Goal: Find specific page/section: Find specific page/section

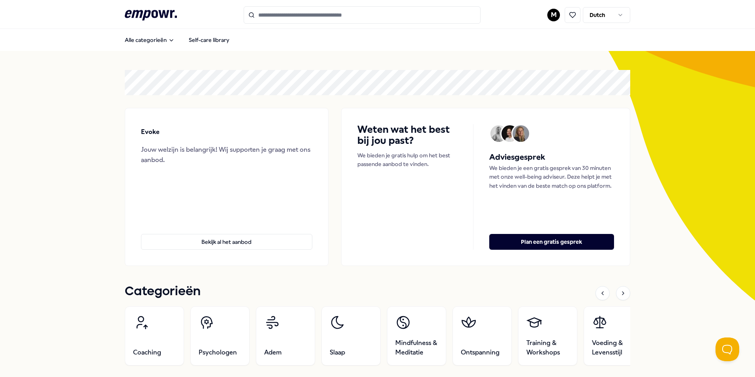
click at [322, 17] on input "Search for products, categories or subcategories" at bounding box center [362, 14] width 237 height 17
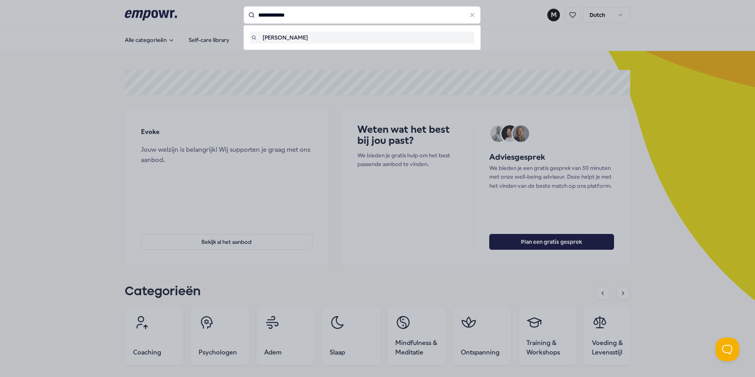
type input "**********"
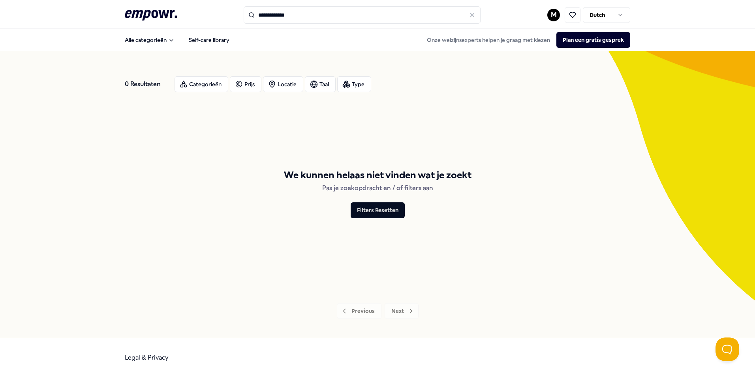
click at [551, 221] on div "We kunnen helaas niet vinden wat je zoekt Pas je zoekopdracht en / of filters a…" at bounding box center [377, 192] width 505 height 189
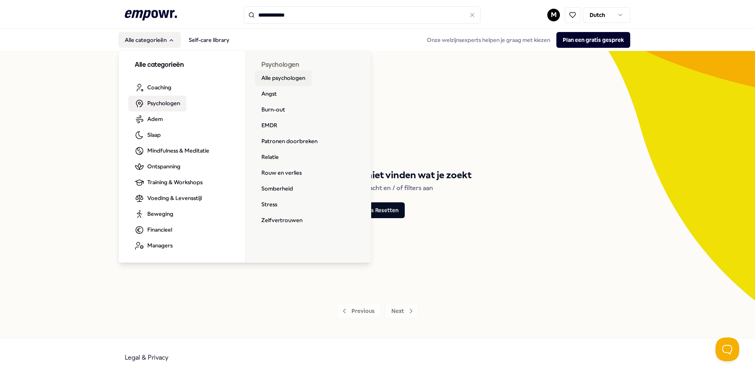
click at [265, 79] on link "Alle psychologen" at bounding box center [283, 78] width 56 height 16
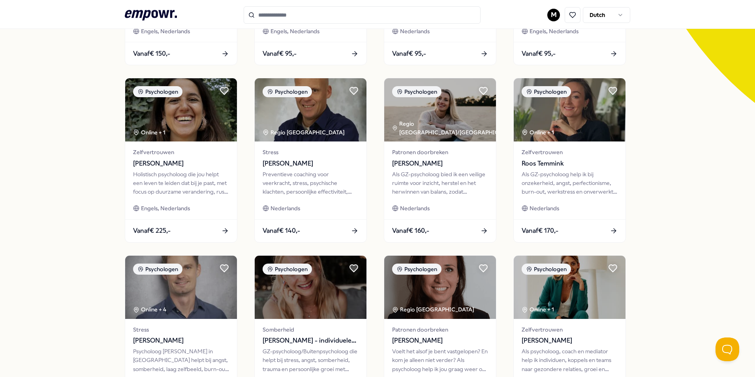
scroll to position [316, 0]
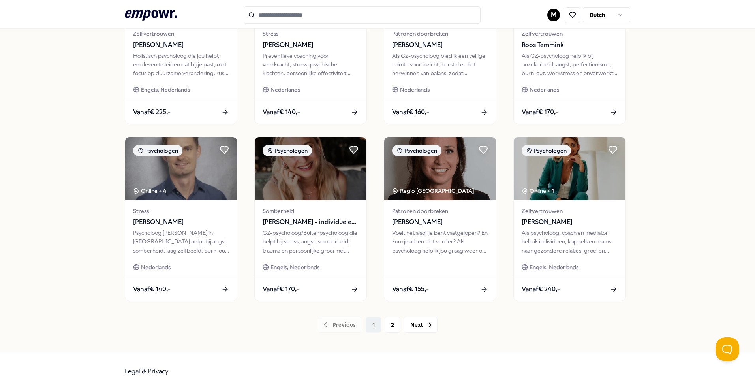
click at [28, 192] on div "24 Resultaten Filters Resetten Psychologen [PERSON_NAME] Taal Type Filters Rese…" at bounding box center [377, 43] width 755 height 616
